Goal: Navigation & Orientation: Understand site structure

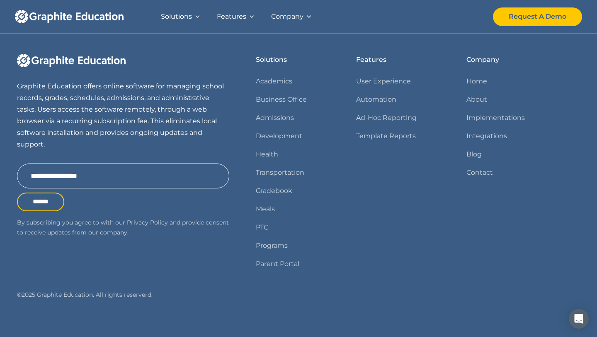
scroll to position [1046, 0]
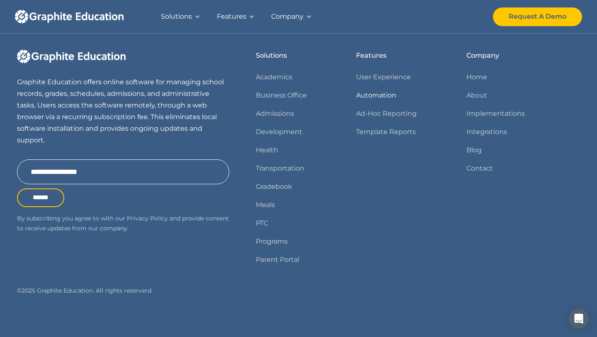
click at [377, 98] on link "Automation" at bounding box center [376, 96] width 40 height 12
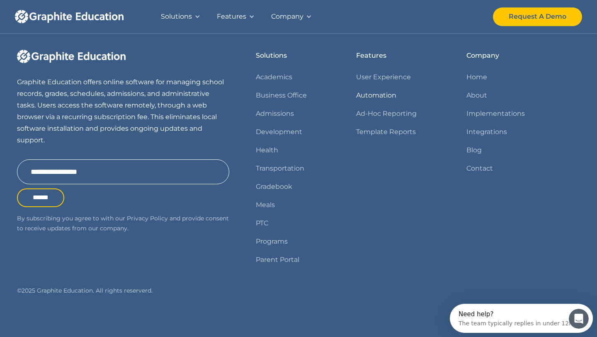
scroll to position [0, 0]
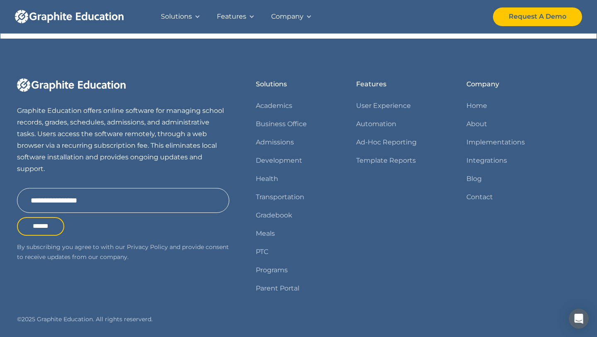
scroll to position [775, 0]
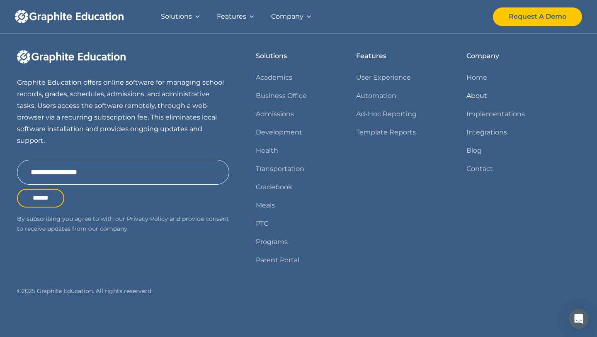
click at [472, 92] on link "About" at bounding box center [476, 96] width 21 height 12
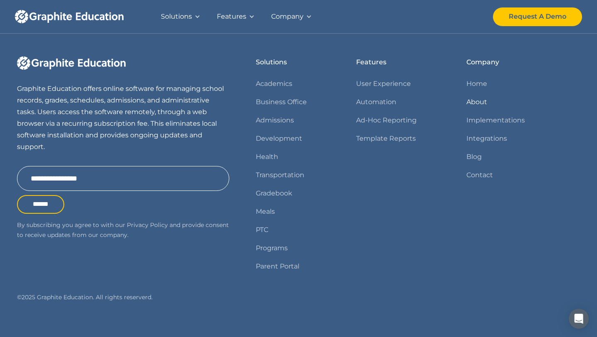
scroll to position [768, 0]
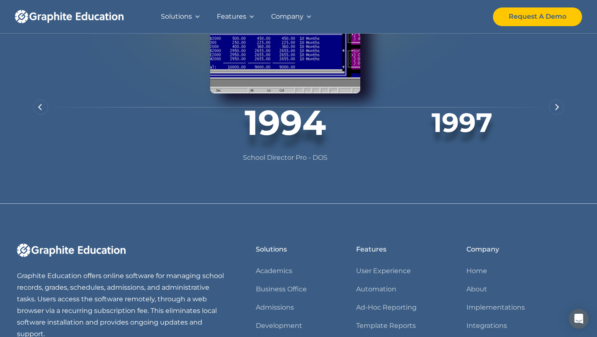
scroll to position [639, 0]
